Goal: Purchase product/service

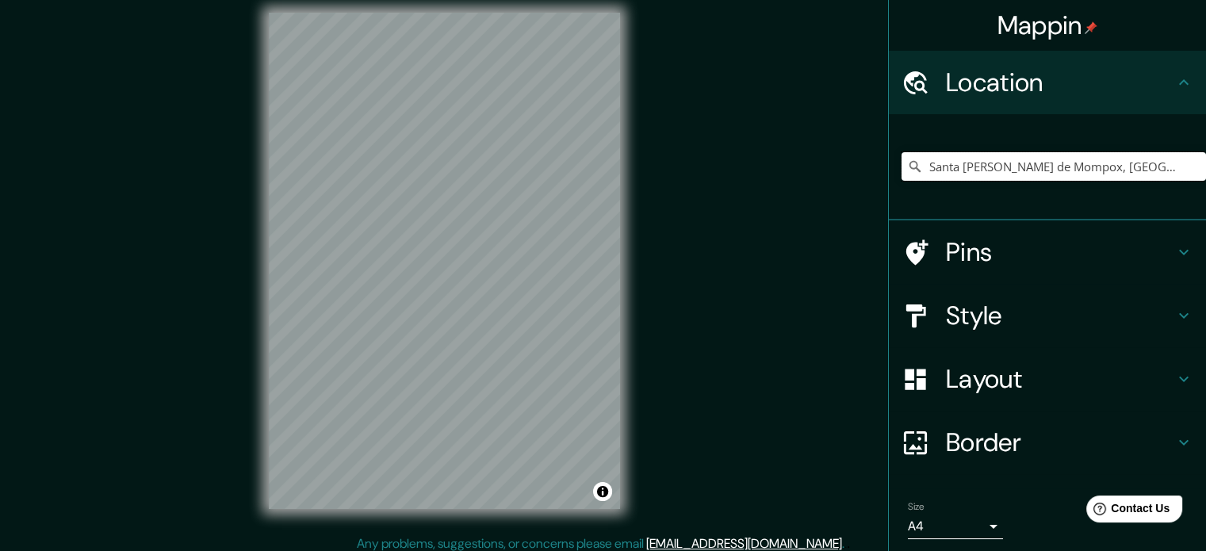
click at [1151, 166] on input "Santa [PERSON_NAME] de Mompox, [GEOGRAPHIC_DATA], [GEOGRAPHIC_DATA]" at bounding box center [1054, 166] width 305 height 29
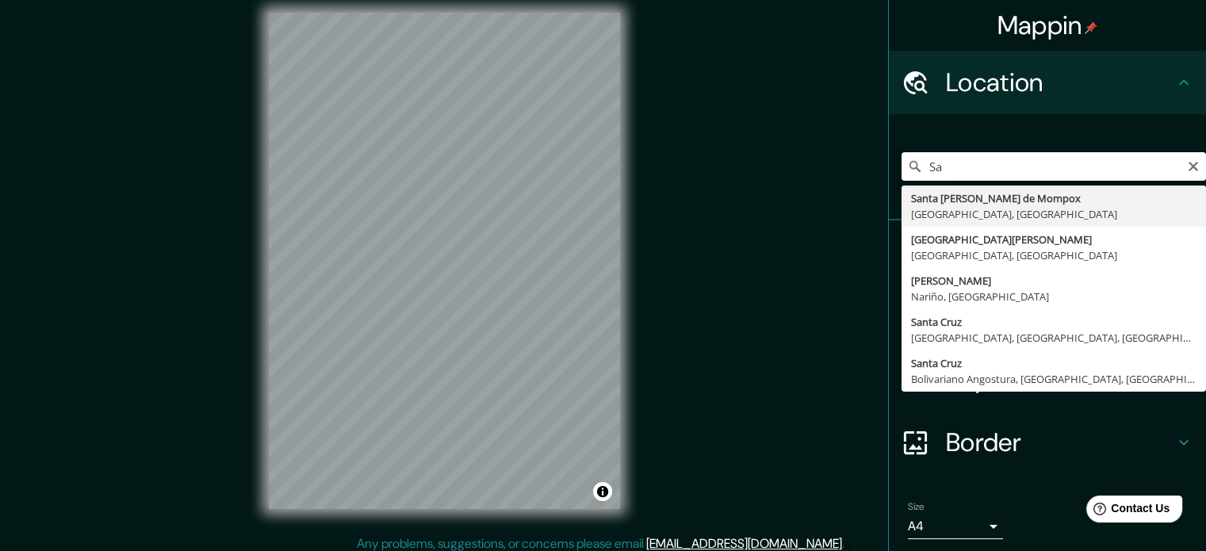
type input "S"
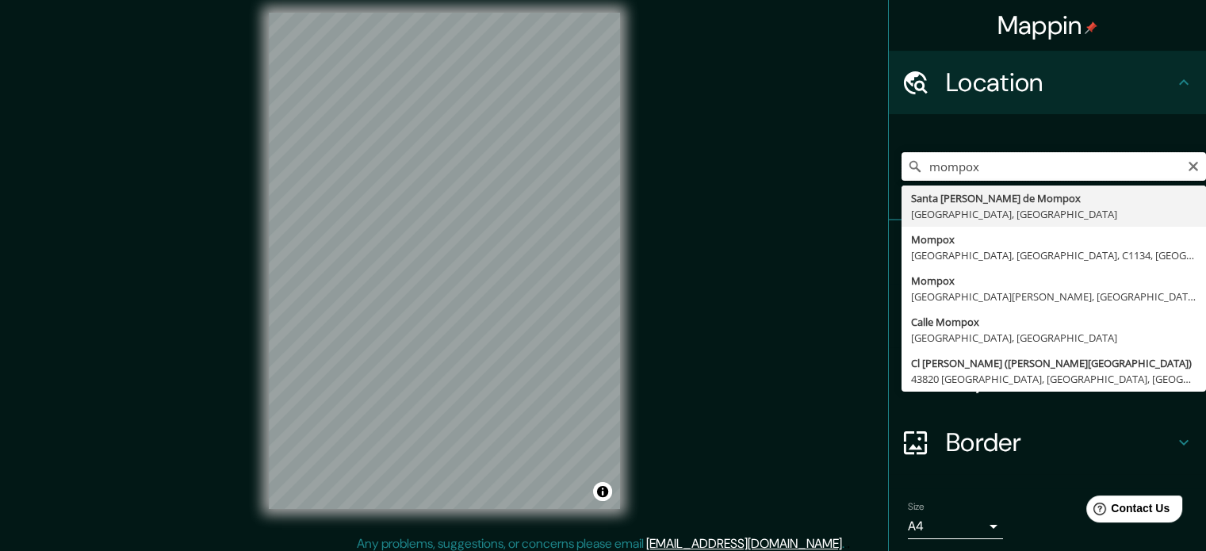
type input "Santa [PERSON_NAME] de Mompox, [GEOGRAPHIC_DATA], [GEOGRAPHIC_DATA]"
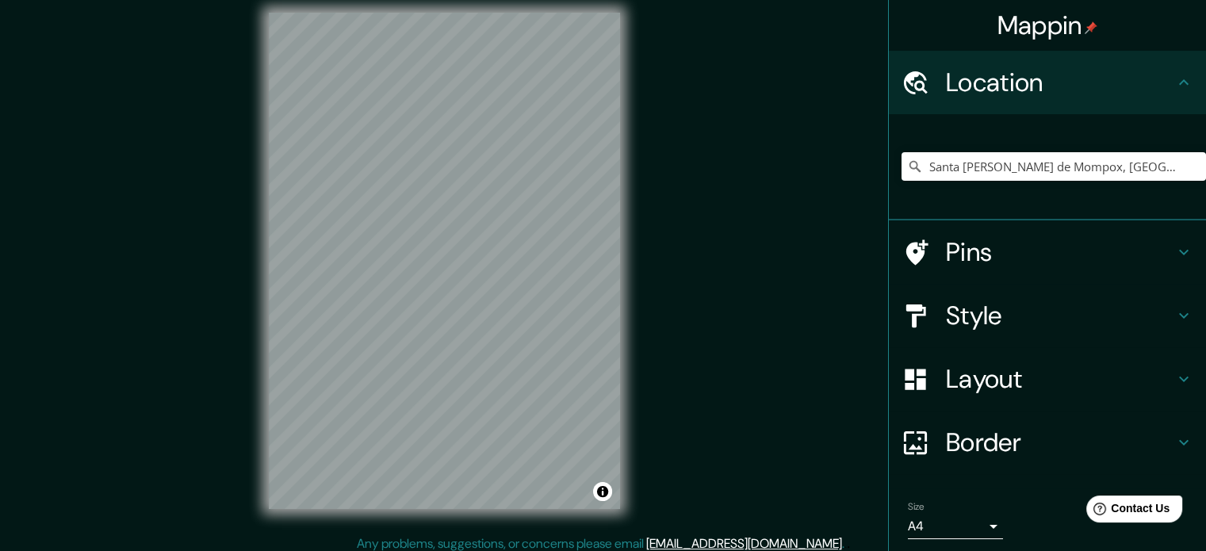
click at [990, 237] on h4 "Pins" at bounding box center [1060, 252] width 228 height 32
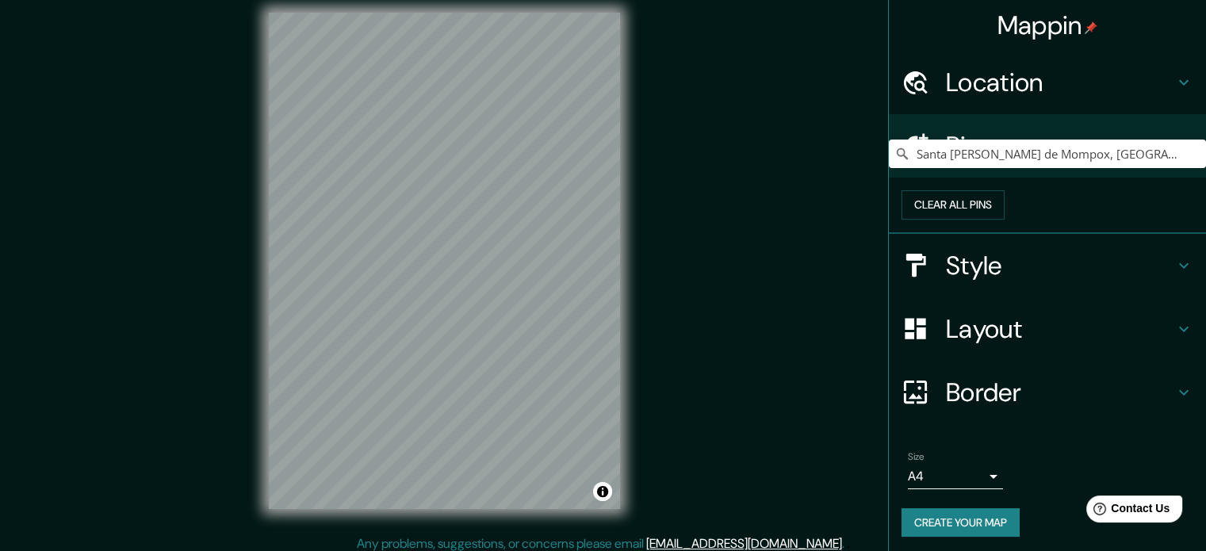
click at [968, 282] on h4 "Style" at bounding box center [1060, 266] width 228 height 32
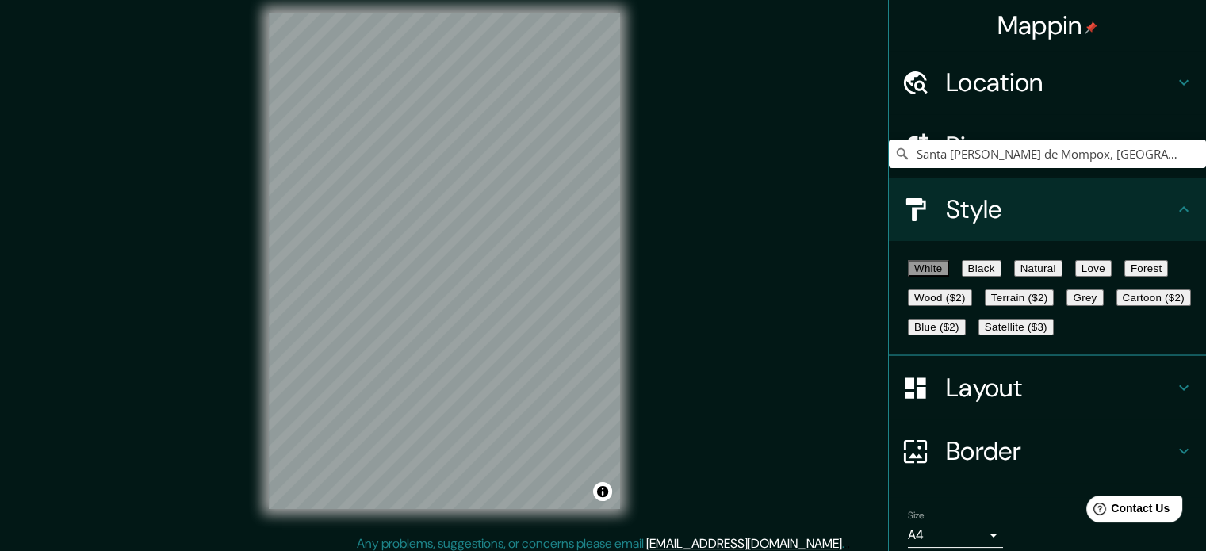
click at [994, 277] on button "Black" at bounding box center [982, 268] width 40 height 17
click at [1063, 268] on button "Natural" at bounding box center [1038, 268] width 48 height 17
click at [972, 306] on button "Wood ($2)" at bounding box center [940, 297] width 64 height 17
click at [1055, 306] on button "Terrain ($2)" at bounding box center [1020, 297] width 70 height 17
click at [1067, 306] on button "Grey" at bounding box center [1085, 297] width 36 height 17
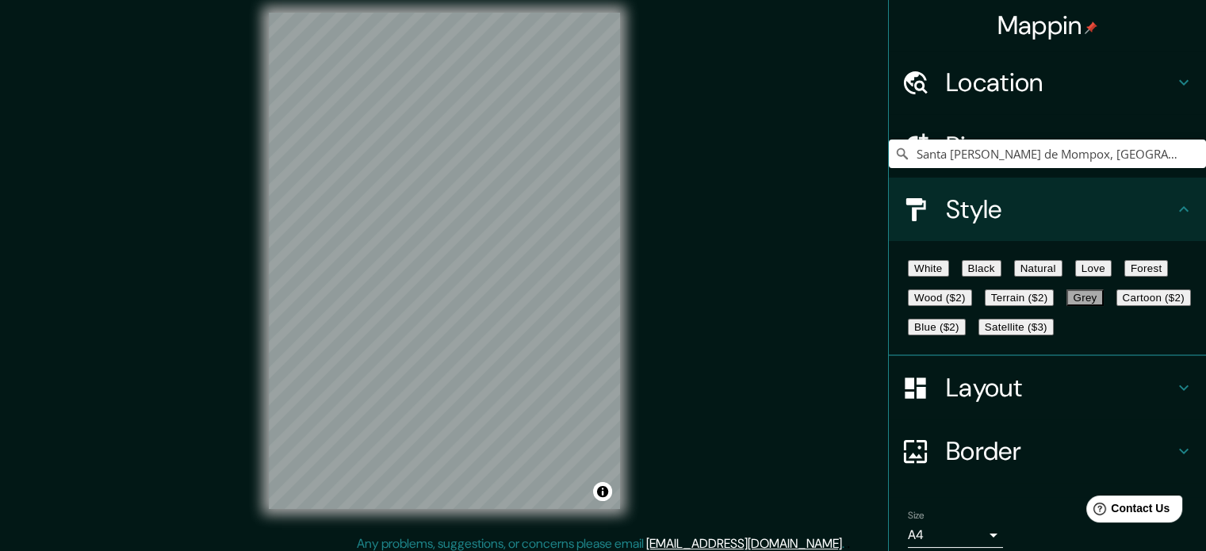
click at [1117, 306] on button "Cartoon ($2)" at bounding box center [1154, 297] width 75 height 17
click at [1067, 306] on button "Grey" at bounding box center [1085, 297] width 36 height 17
click at [1117, 306] on button "Cartoon ($2)" at bounding box center [1154, 297] width 75 height 17
click at [966, 335] on button "Blue ($2)" at bounding box center [937, 327] width 58 height 17
click at [979, 335] on button "Satellite ($3)" at bounding box center [1016, 327] width 75 height 17
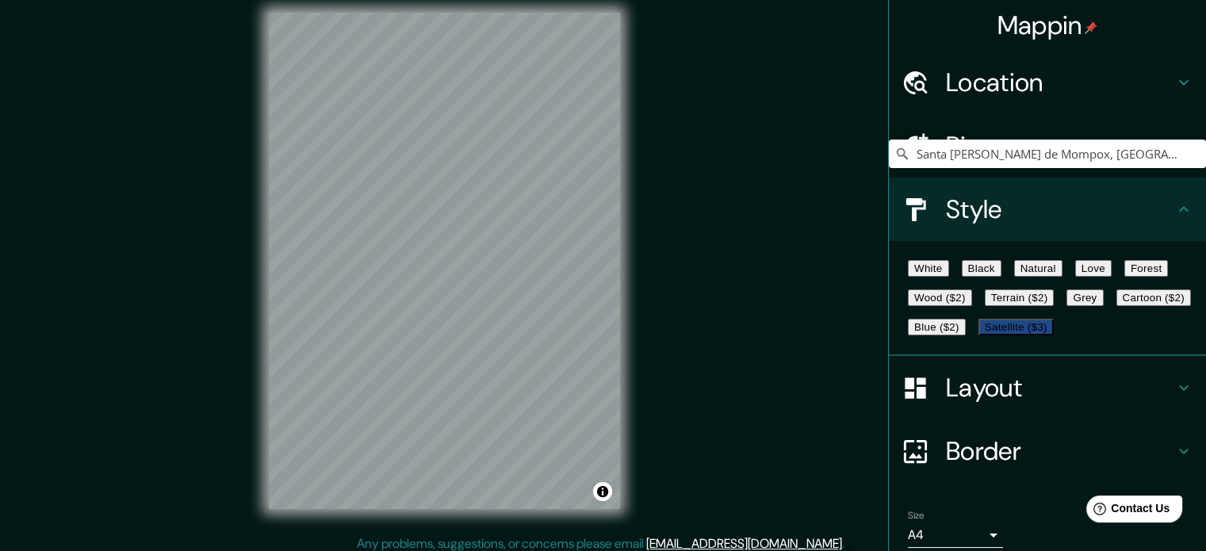
click at [972, 306] on button "Wood ($2)" at bounding box center [940, 297] width 64 height 17
click at [1055, 306] on button "Terrain ($2)" at bounding box center [1020, 297] width 70 height 17
click at [1124, 277] on button "Forest" at bounding box center [1146, 268] width 44 height 17
click at [944, 268] on button "White" at bounding box center [928, 268] width 41 height 17
click at [1124, 277] on button "Forest" at bounding box center [1146, 268] width 44 height 17
